Goal: Navigation & Orientation: Find specific page/section

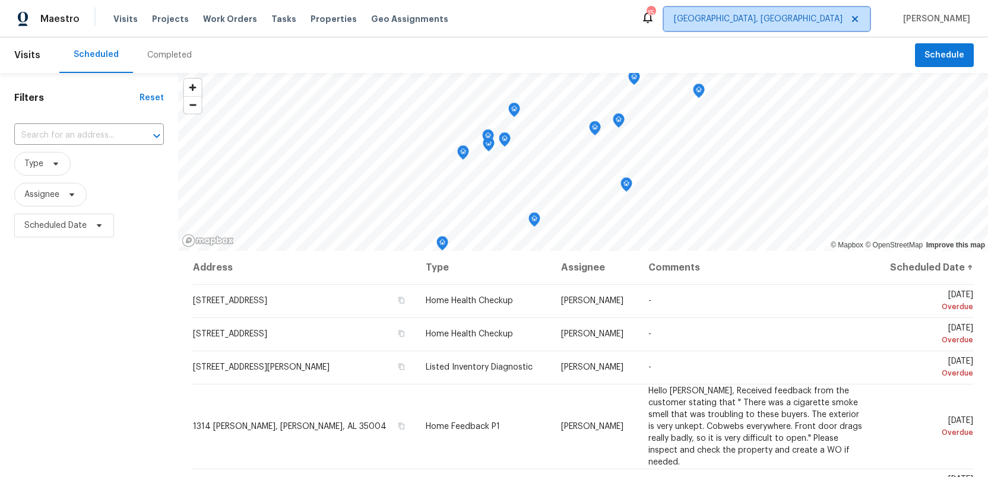
click at [859, 18] on icon at bounding box center [854, 18] width 9 height 9
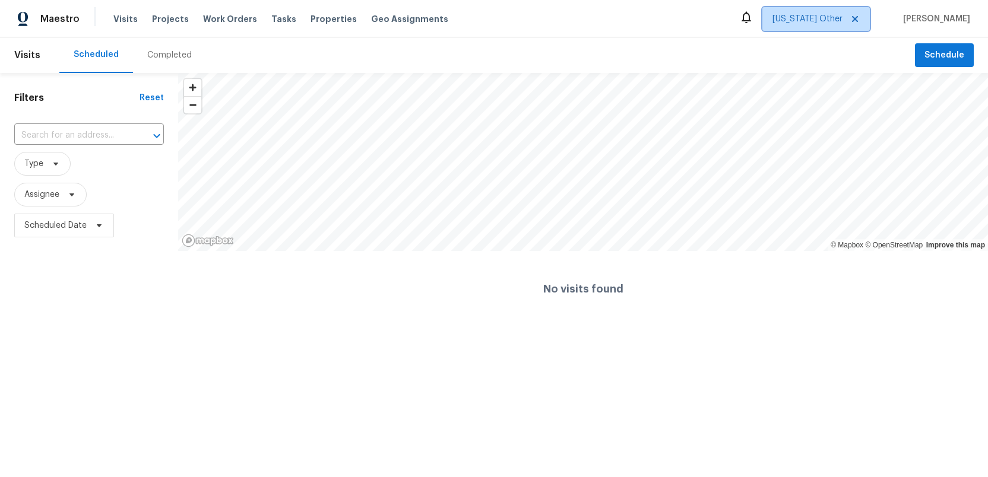
click at [833, 18] on span "Alaska Other" at bounding box center [807, 19] width 70 height 12
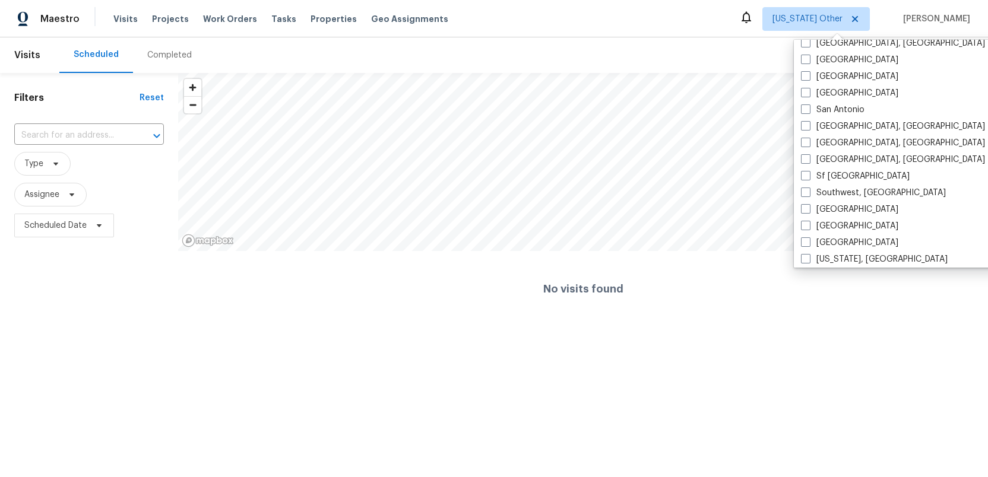
scroll to position [812, 0]
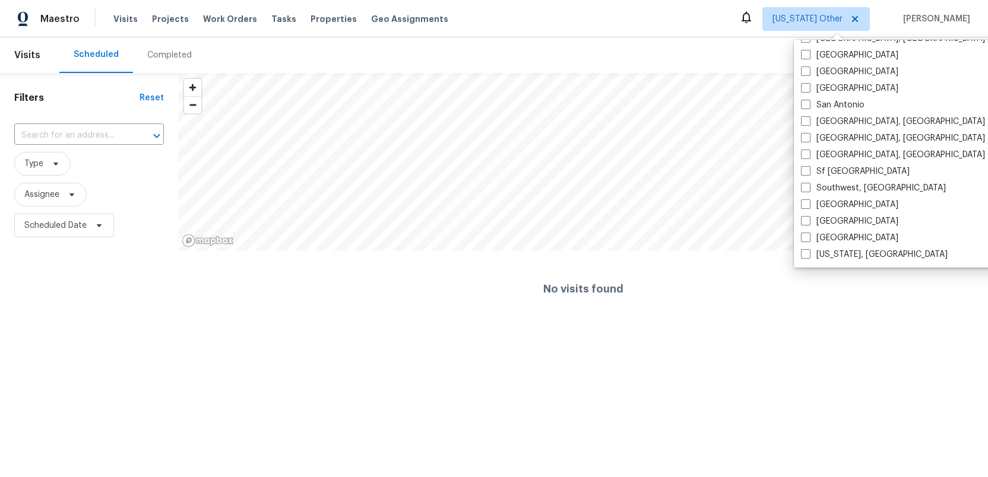
click at [725, 287] on div "No visits found" at bounding box center [582, 289] width 809 height 76
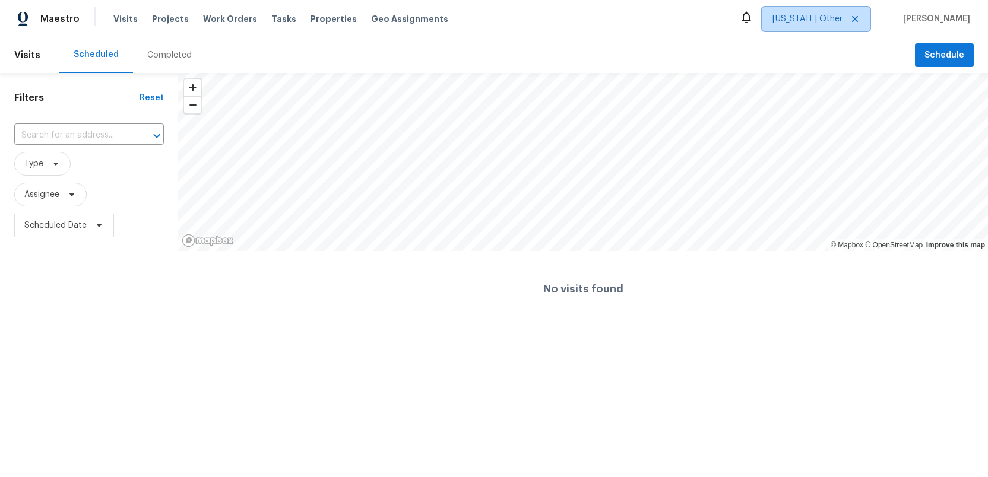
click at [828, 20] on span "Alaska Other" at bounding box center [807, 19] width 70 height 12
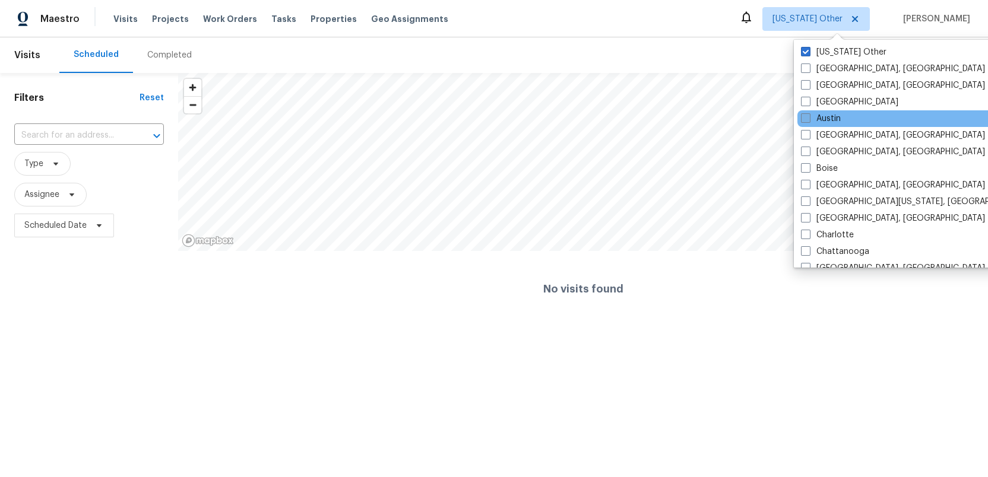
scroll to position [0, 0]
